Goal: Information Seeking & Learning: Learn about a topic

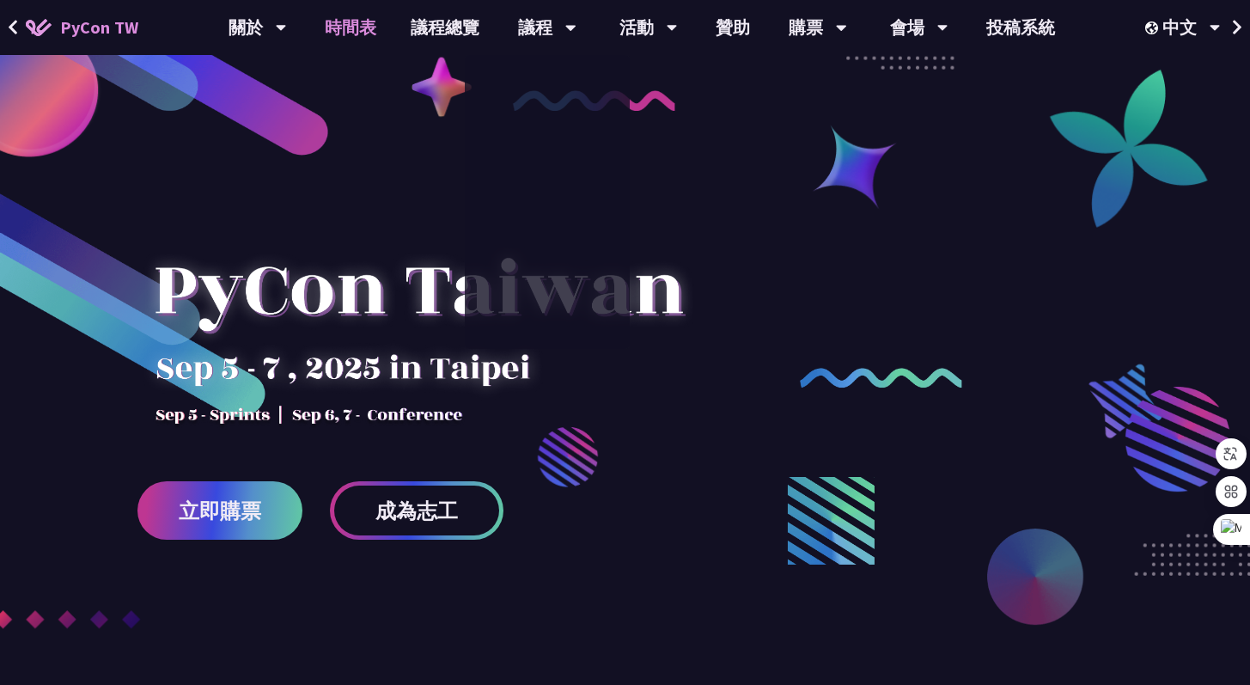
click at [368, 27] on link "時間表" at bounding box center [351, 27] width 86 height 55
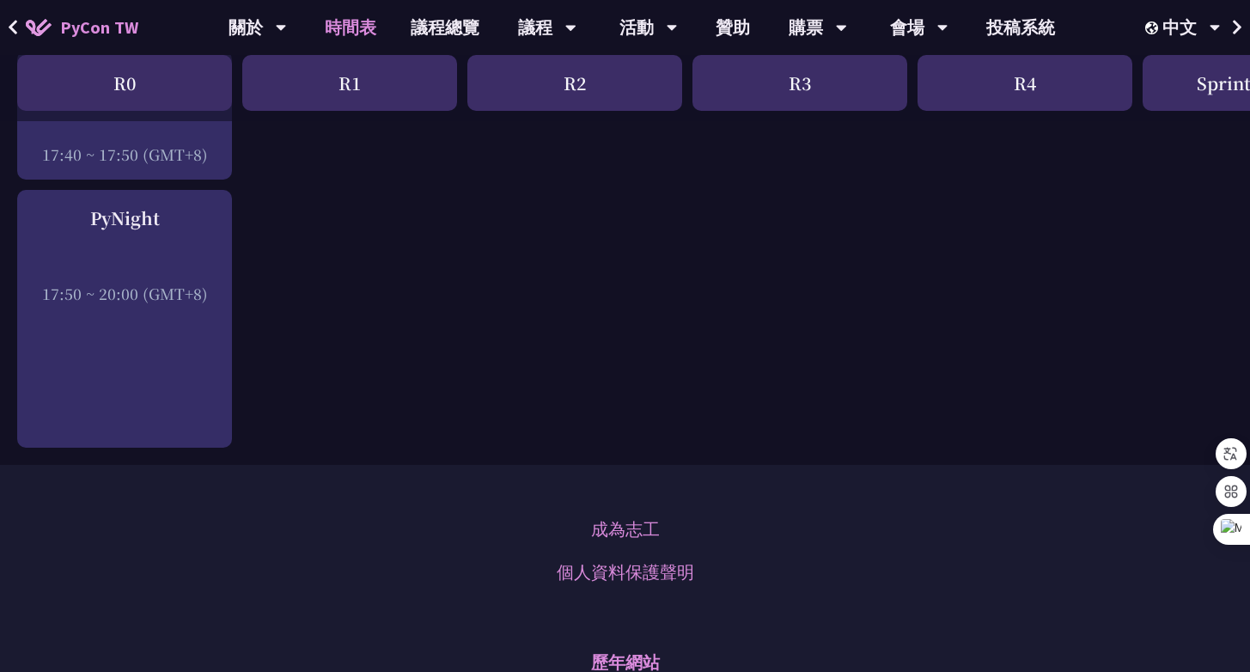
scroll to position [2744, 0]
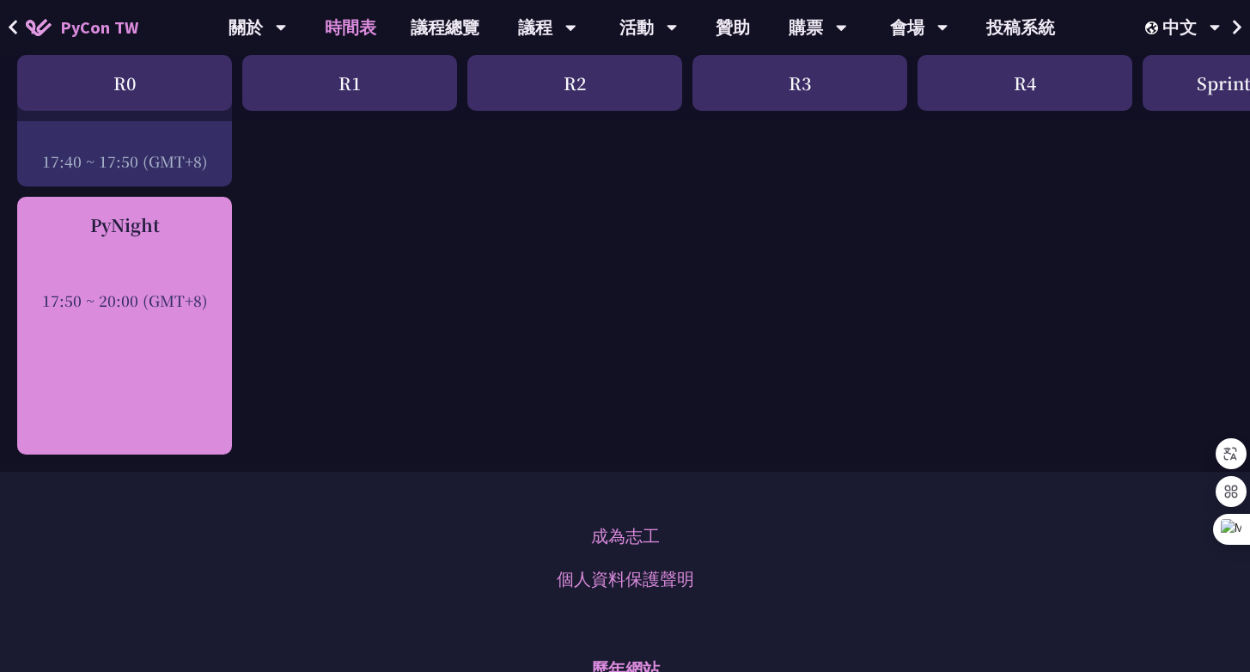
click at [135, 313] on div "PyNight 17:50 ~ 20:00 (GMT+8)" at bounding box center [124, 326] width 215 height 258
click at [150, 286] on div at bounding box center [125, 277] width 198 height 26
click at [164, 309] on div "17:50 ~ 20:00 (GMT+8)" at bounding box center [125, 300] width 198 height 21
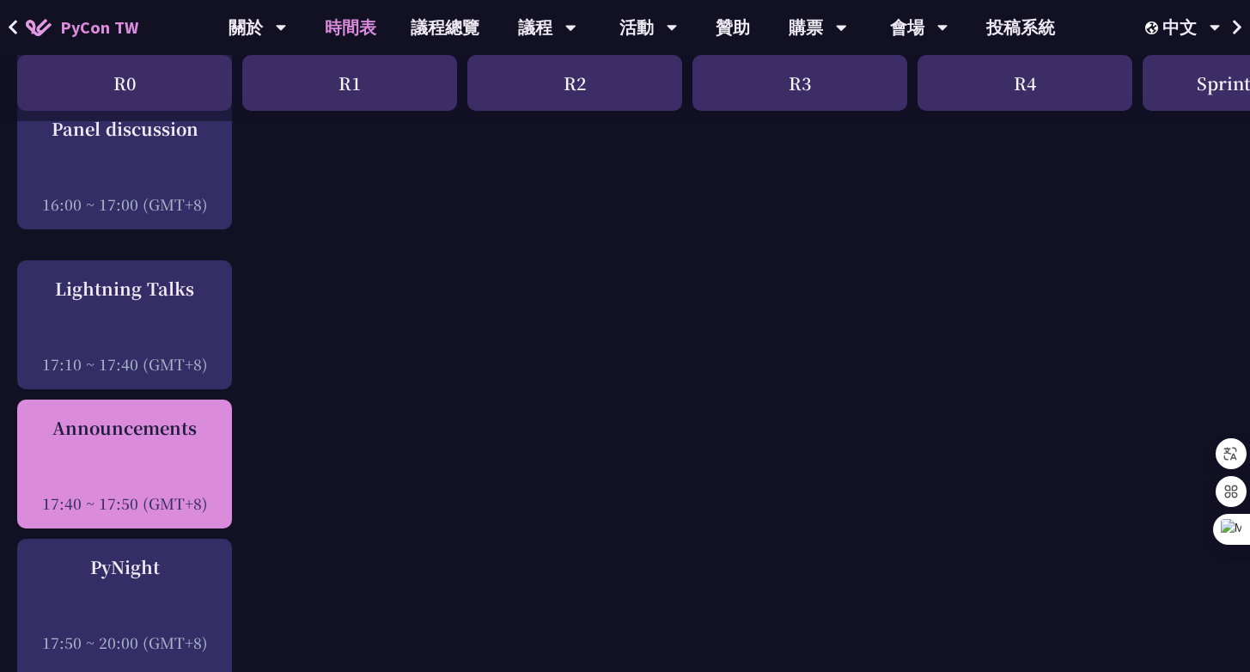
scroll to position [2350, 0]
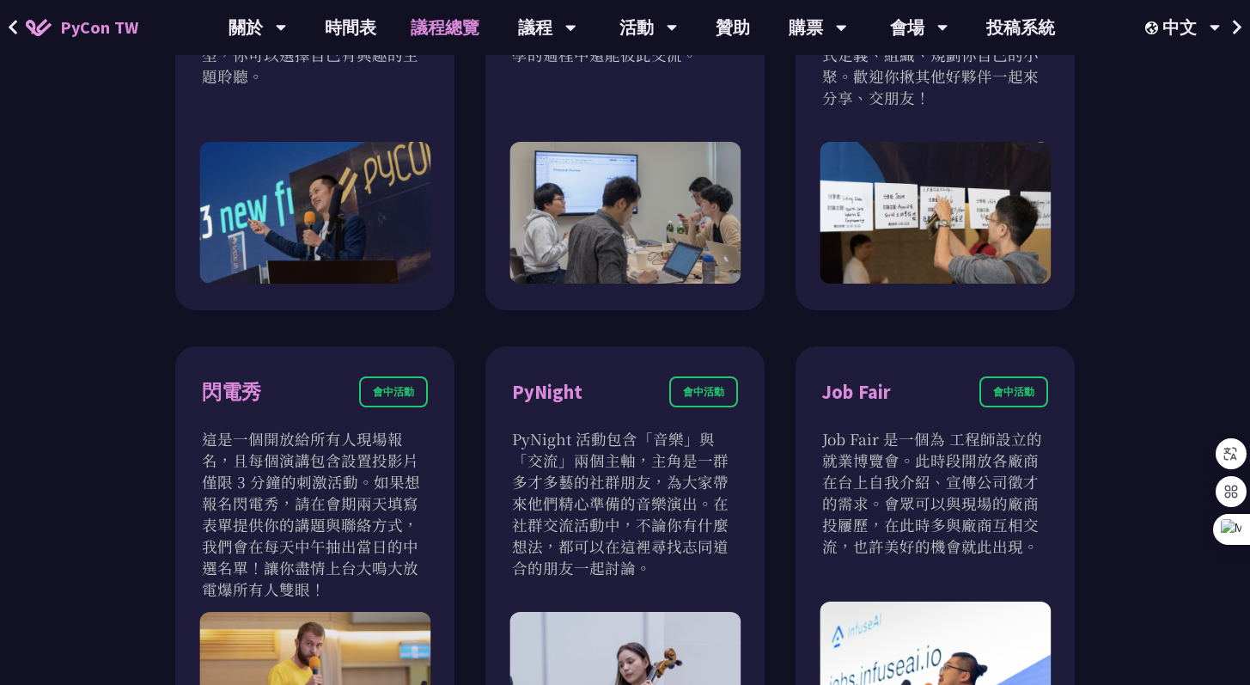
scroll to position [1455, 0]
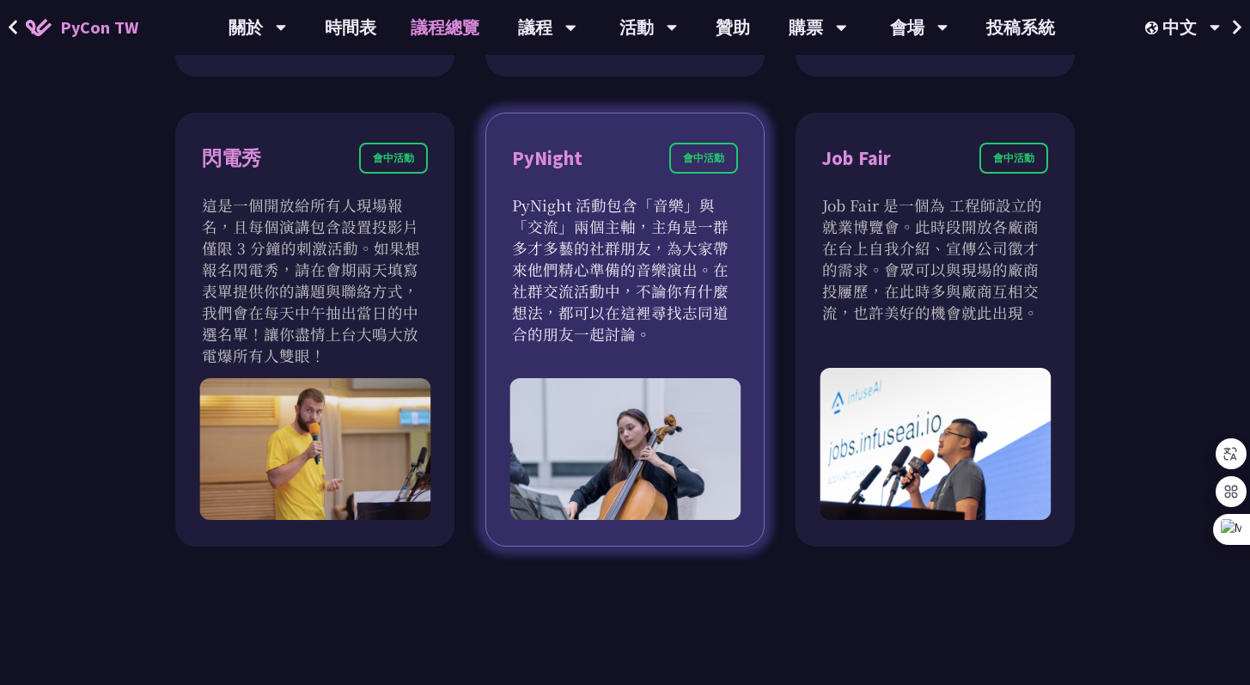
click at [567, 188] on div "PyNight 會中活動" at bounding box center [625, 169] width 226 height 52
click at [560, 159] on div "PyNight" at bounding box center [547, 158] width 70 height 30
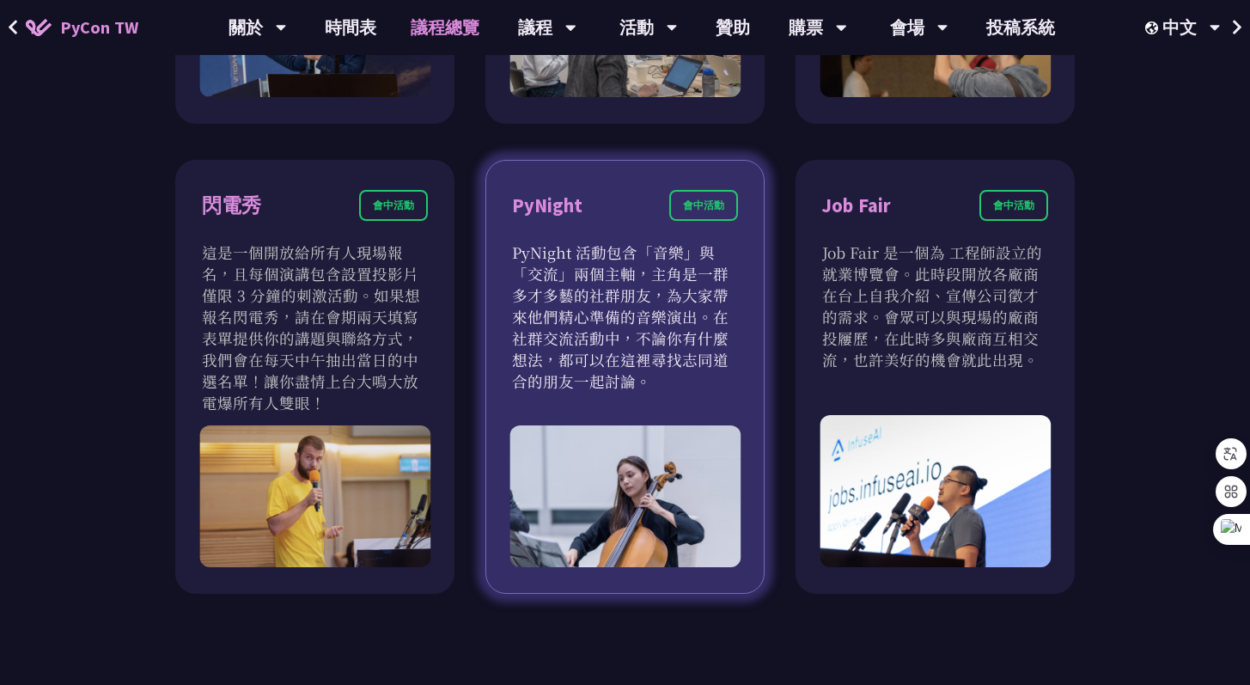
scroll to position [1377, 0]
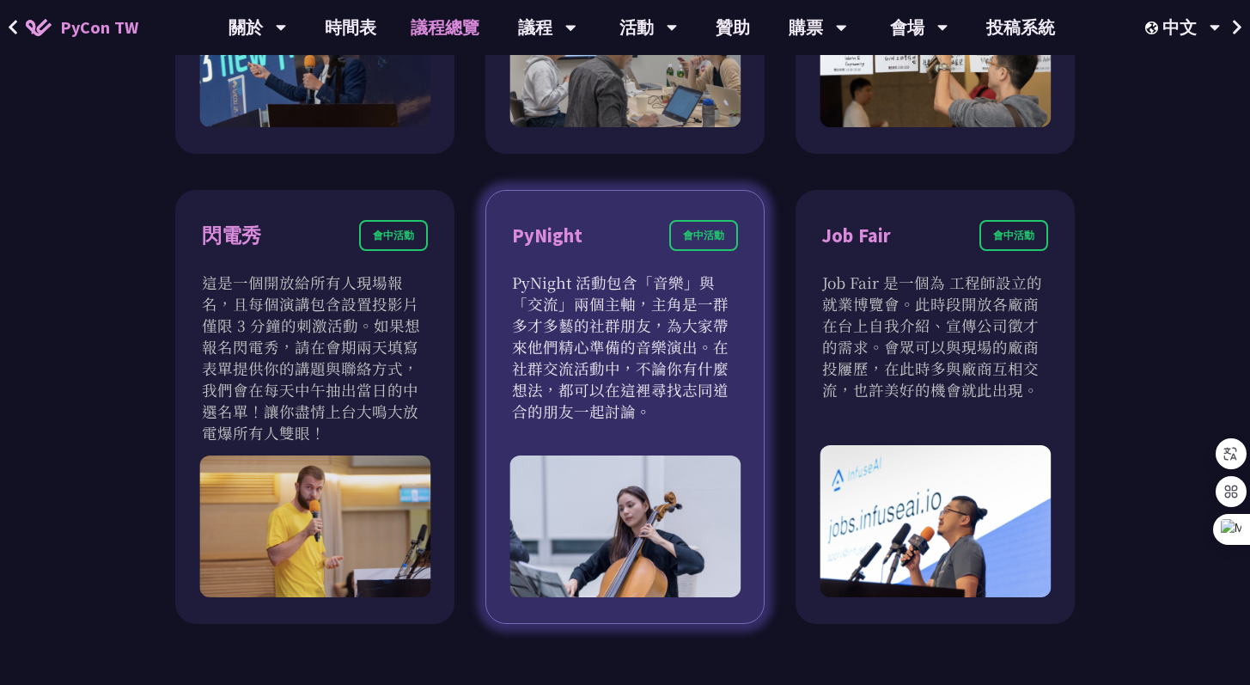
click at [706, 234] on div "會中活動" at bounding box center [703, 235] width 69 height 31
click at [700, 234] on div "會中活動" at bounding box center [703, 235] width 69 height 31
click at [618, 400] on p "PyNight 活動包含「音樂」與「交流」兩個主軸，主角是一群多才多藝的社群朋友，為大家帶來他們精心準備的音樂演出。在社群交流活動中，不論你有什麼想法，都可以…" at bounding box center [625, 347] width 226 height 150
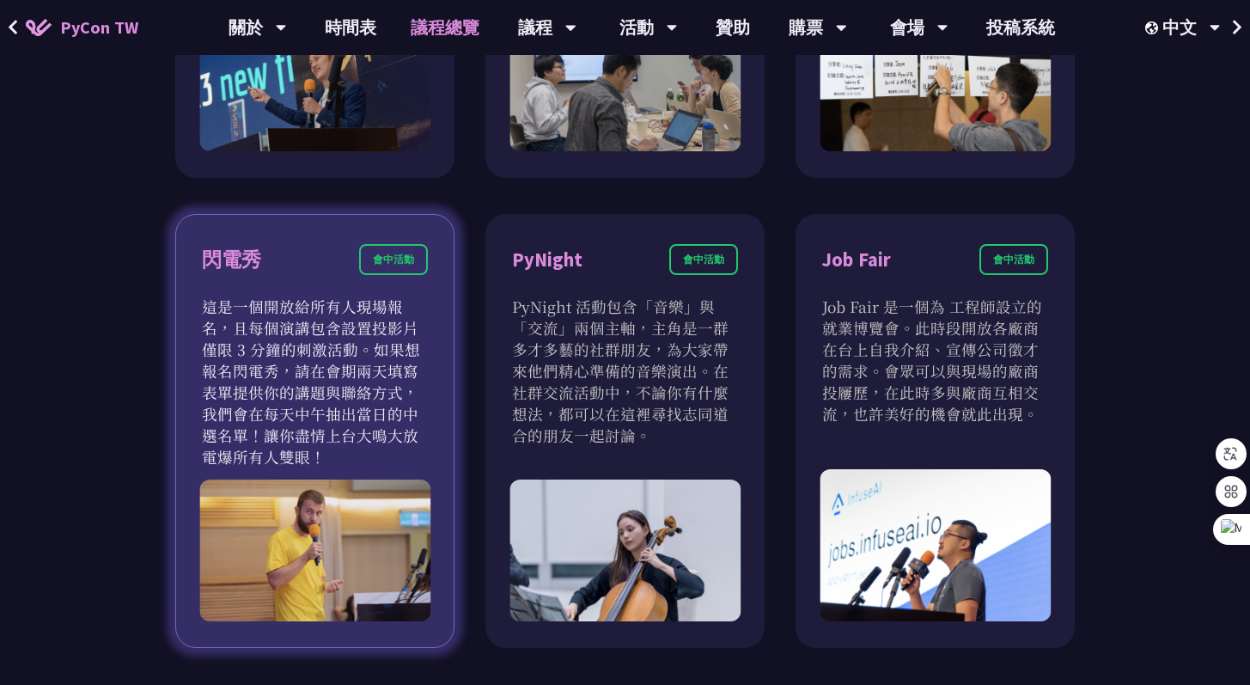
scroll to position [1348, 0]
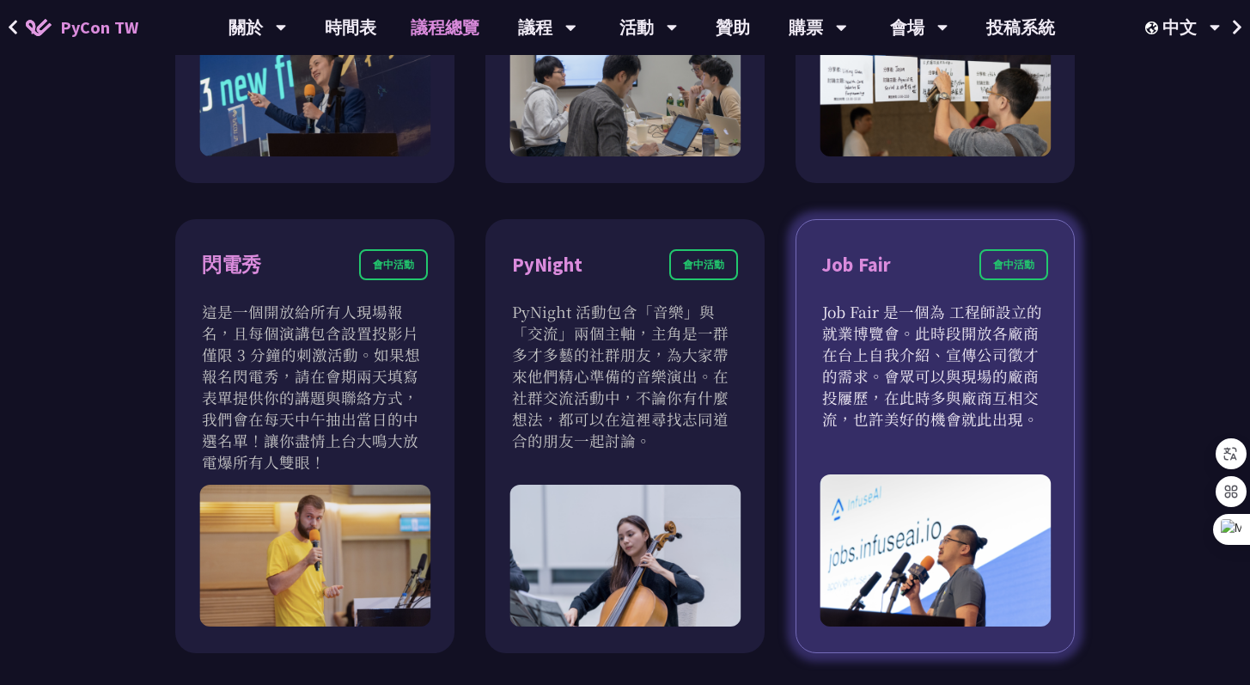
click at [1008, 269] on div "會中活動" at bounding box center [1014, 264] width 69 height 31
